Goal: Go to known website: Access a specific website the user already knows

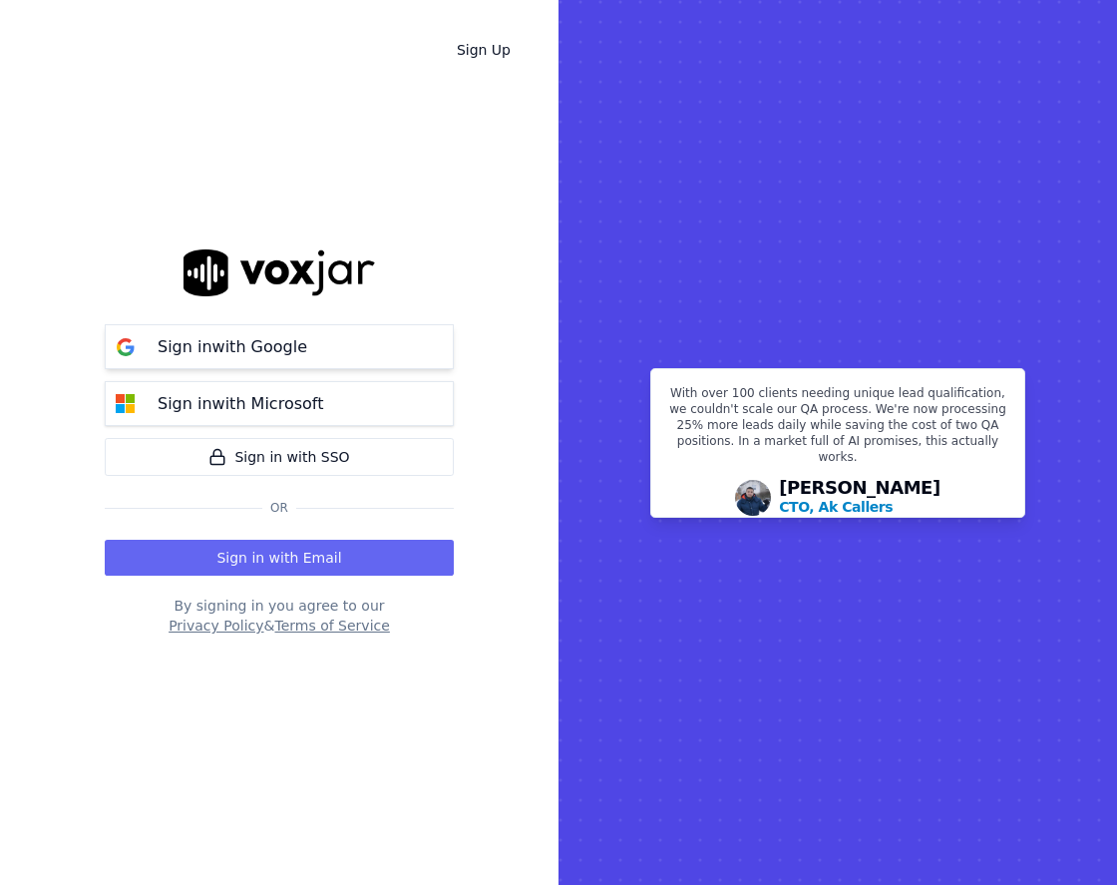
click at [377, 358] on button "Sign in with Google" at bounding box center [279, 346] width 349 height 45
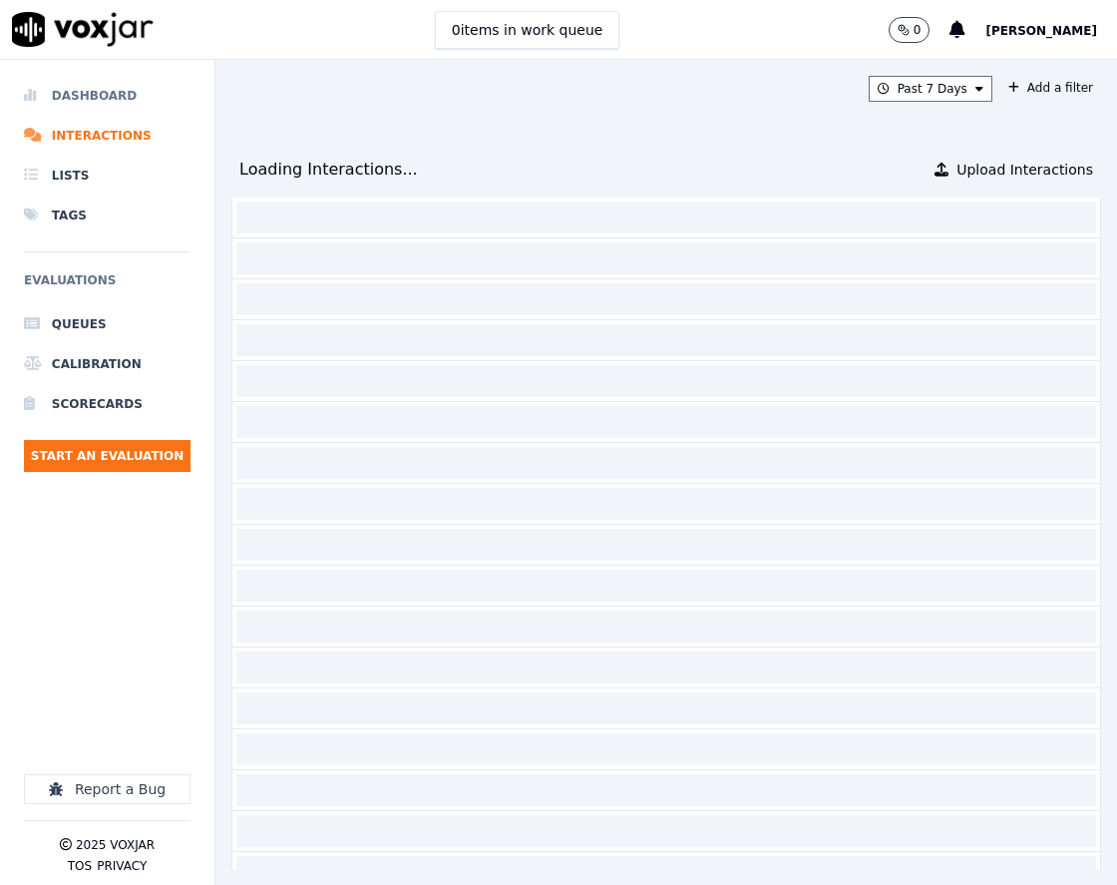
click at [153, 103] on li "Dashboard" at bounding box center [107, 96] width 167 height 40
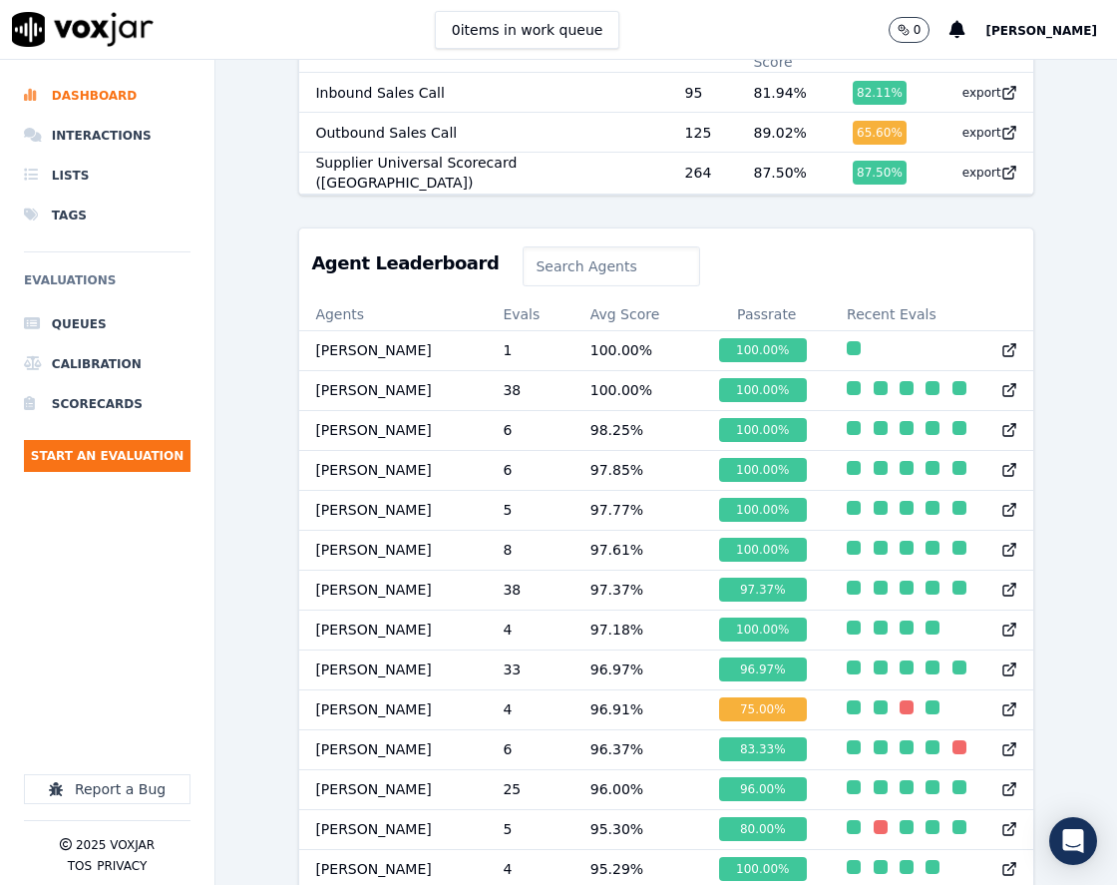
scroll to position [678, 0]
